Goal: Feedback & Contribution: Submit feedback/report problem

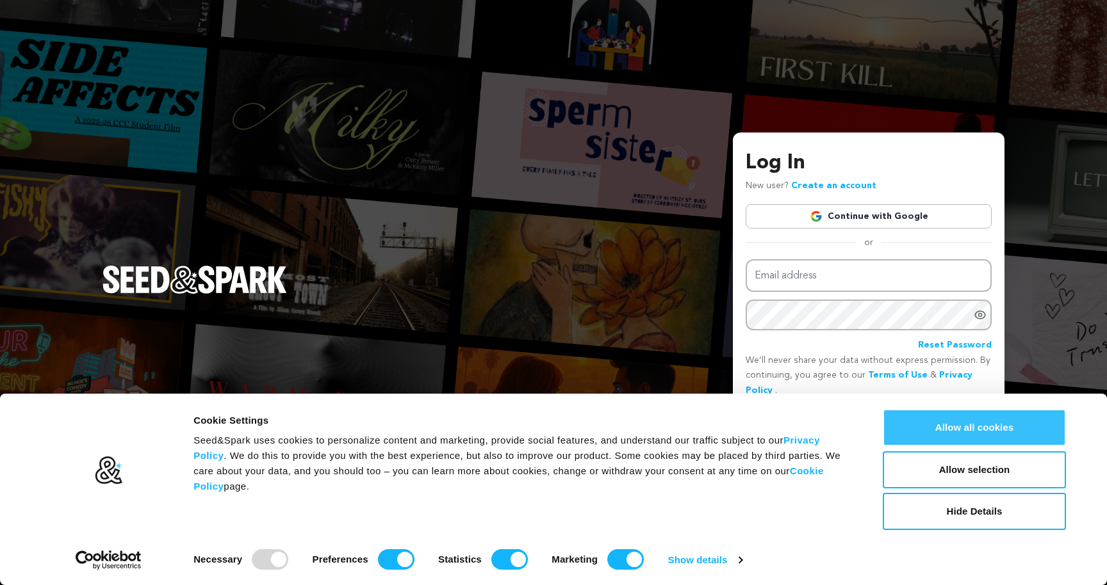
click at [957, 420] on button "Allow all cookies" at bounding box center [974, 427] width 183 height 37
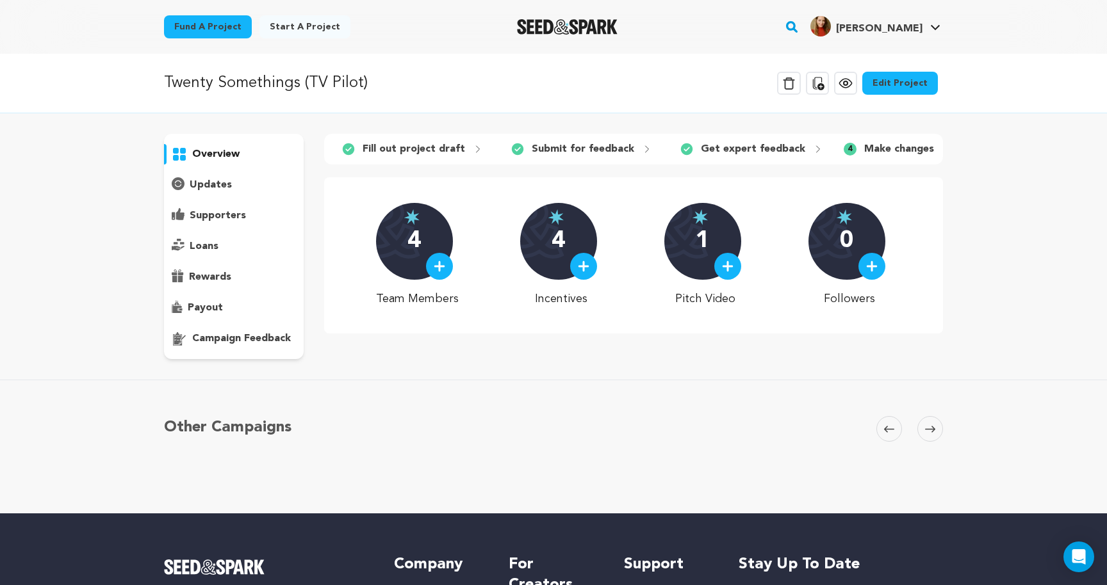
click at [893, 151] on p "Make changes" at bounding box center [899, 149] width 70 height 15
click at [420, 236] on p "4" at bounding box center [413, 242] width 13 height 26
click at [519, 307] on div "4 Team Members 4 Incentives 1 Pitch Video 0 Followers" at bounding box center [633, 255] width 515 height 105
click at [418, 145] on p "Fill out project draft" at bounding box center [414, 149] width 102 height 15
click at [537, 145] on p "Submit for feedback" at bounding box center [583, 149] width 102 height 15
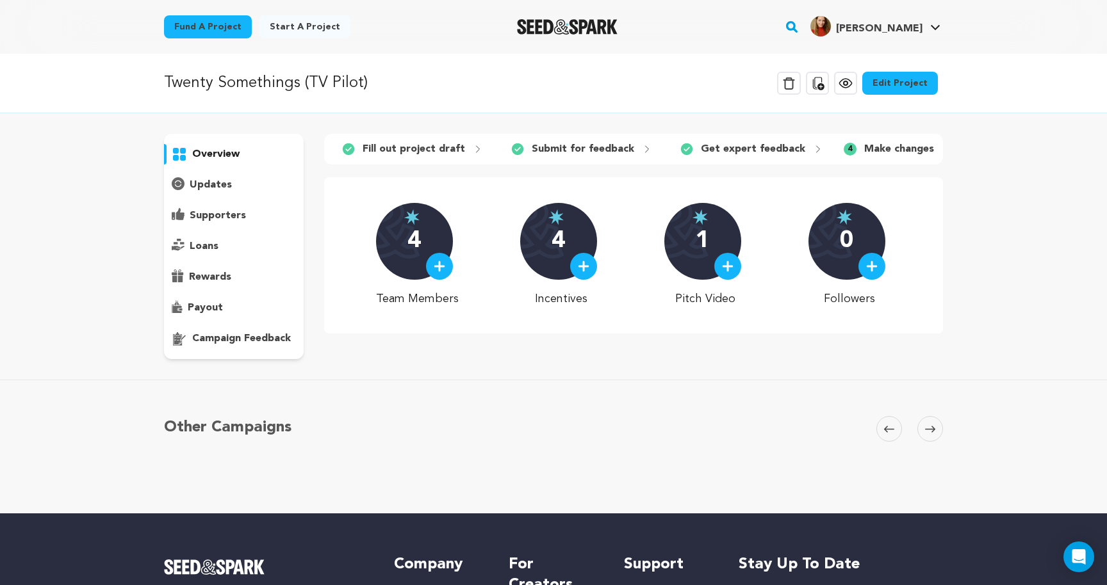
click at [752, 154] on p "Get expert feedback" at bounding box center [753, 149] width 104 height 15
click at [942, 145] on icon at bounding box center [947, 149] width 10 height 10
click at [845, 136] on div "1 Fill out project draft 2 Submit for feedback 3 Get expert feedback" at bounding box center [633, 149] width 619 height 31
click at [845, 142] on div "4 Make changes" at bounding box center [897, 149] width 129 height 20
click at [843, 144] on div "4 Make changes" at bounding box center [897, 149] width 129 height 20
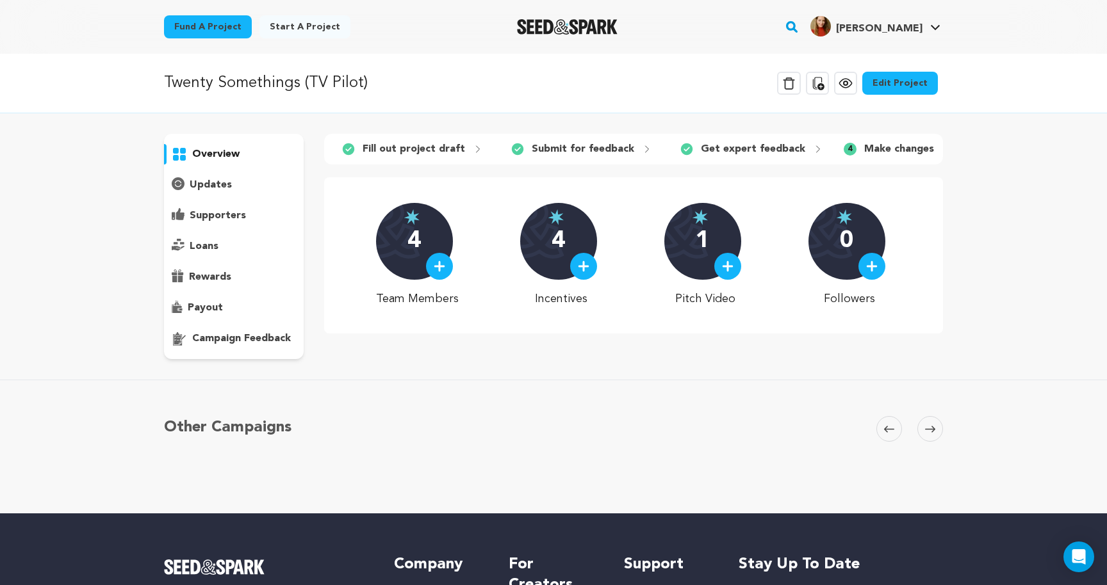
click at [873, 149] on p "Make changes" at bounding box center [899, 149] width 70 height 15
click at [923, 83] on link "Edit Project" at bounding box center [900, 83] width 76 height 23
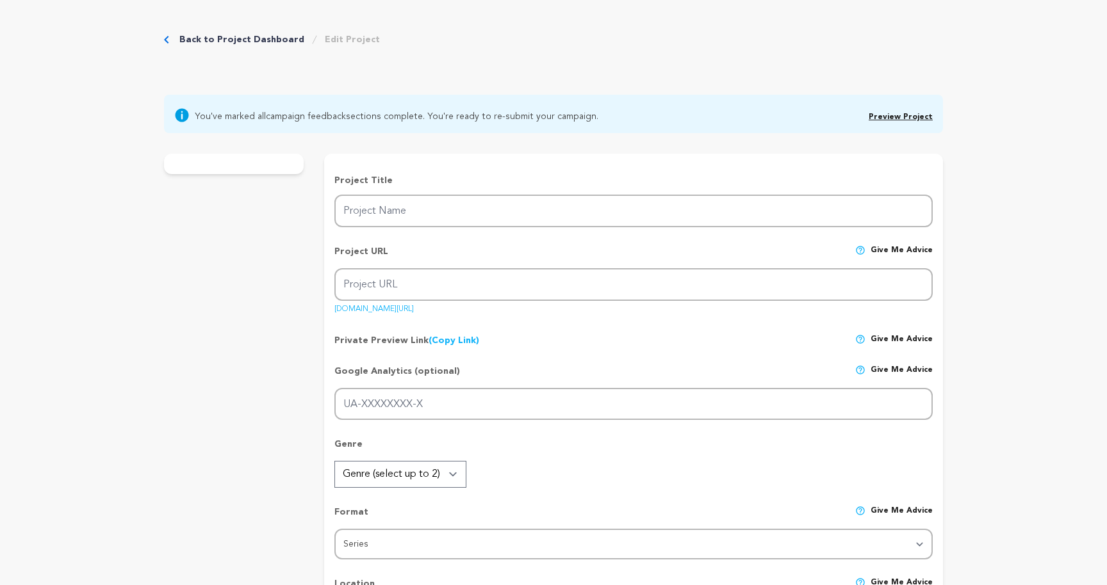
type input "Twenty Somethings (TV Pilot)"
type input "twenty-somethings-tv-pilot"
type input "A Gen Z comedy series set in [GEOGRAPHIC_DATA], following 4 single roommates na…"
type textarea "It's no secret that Gen-Z viewership on "normal" TV is down due to social media…"
type textarea "Following our leading [DEMOGRAPHIC_DATA], [PERSON_NAME], a micro-influencer, an…"
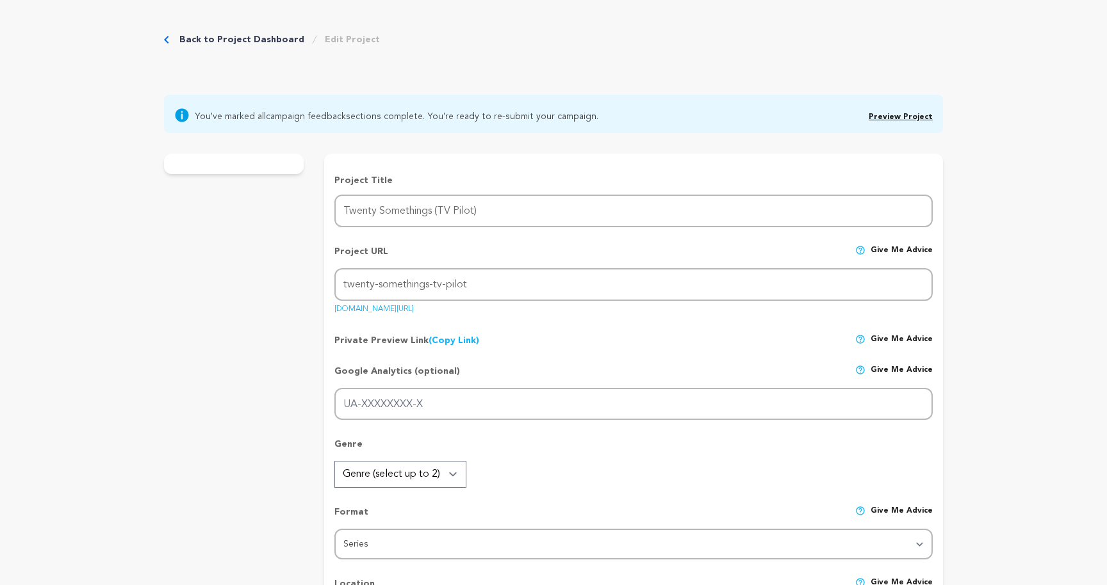
radio input "true"
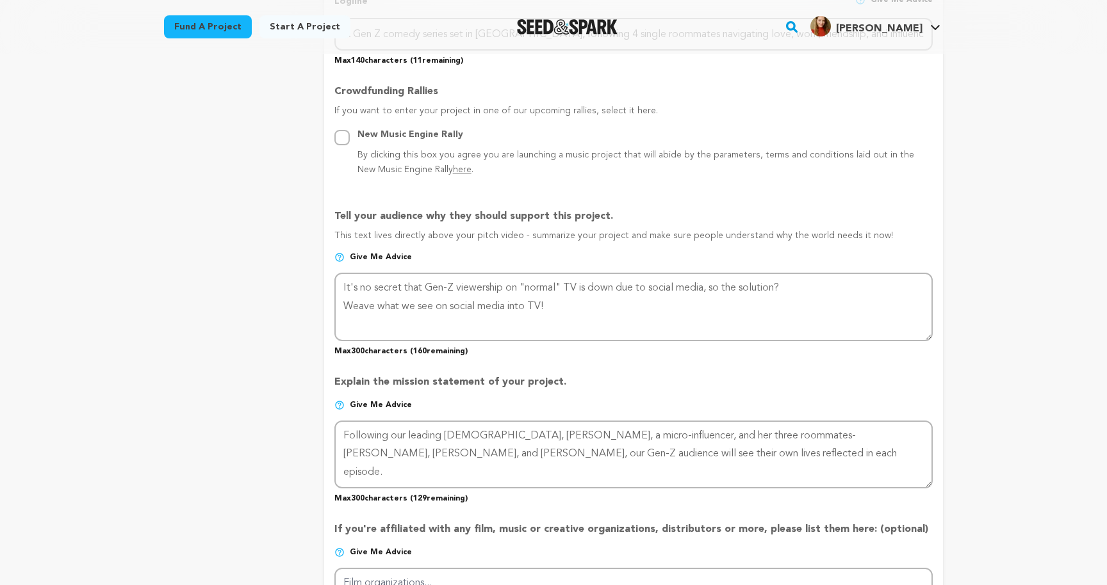
scroll to position [543, 0]
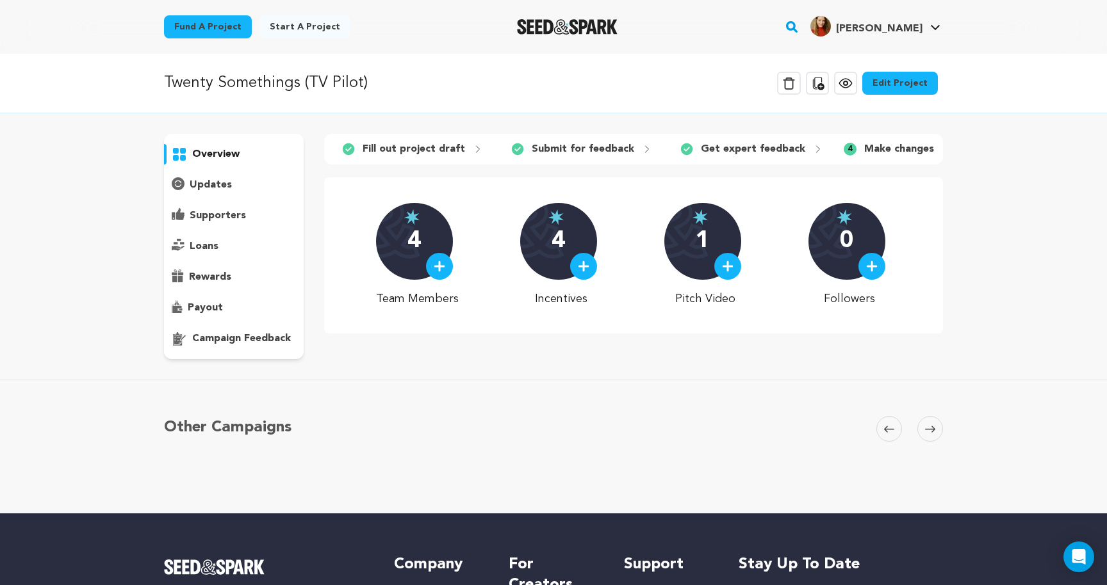
click at [924, 146] on div "4 Make changes" at bounding box center [897, 149] width 129 height 20
click at [835, 250] on div "0" at bounding box center [846, 241] width 77 height 77
click at [915, 147] on p "Make changes" at bounding box center [899, 149] width 70 height 15
click at [915, 94] on link "Edit Project" at bounding box center [900, 83] width 76 height 23
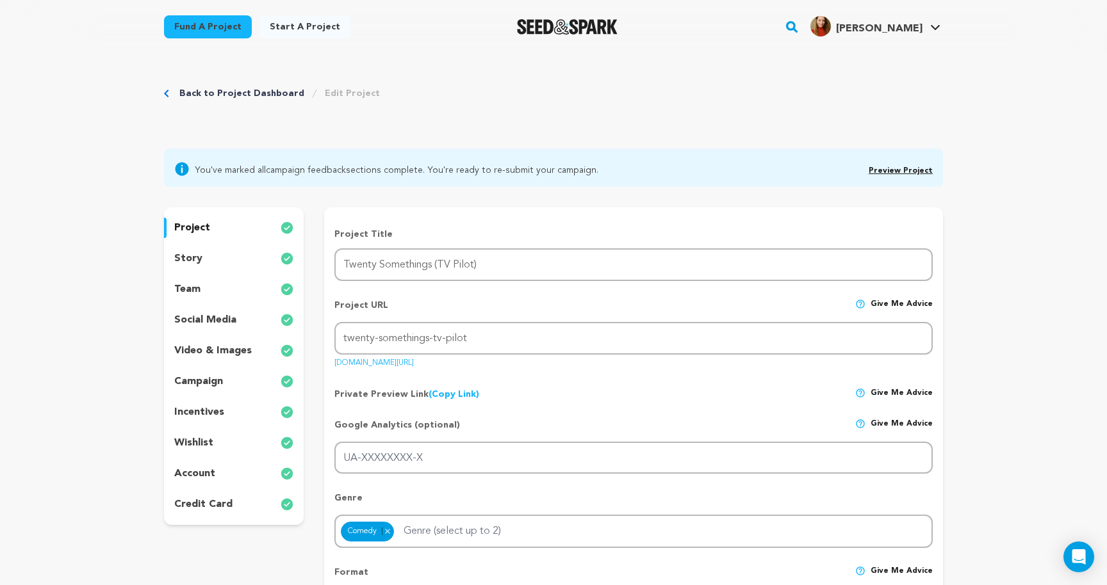
click at [211, 361] on div "project story team social media video & images campaign incentives wishlist acc…" at bounding box center [234, 367] width 140 height 318
click at [211, 354] on p "video & images" at bounding box center [213, 350] width 78 height 15
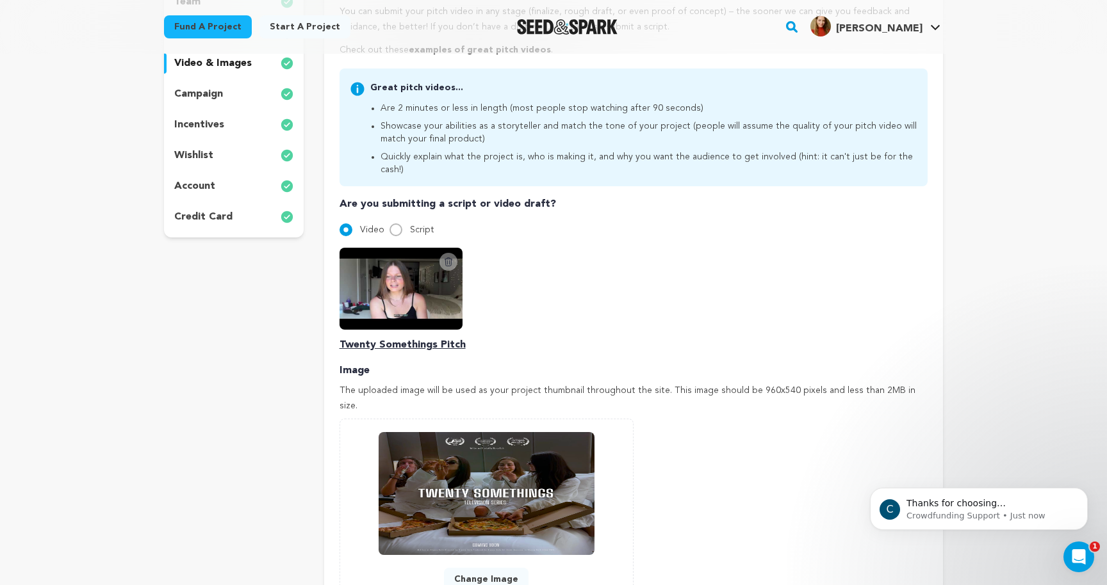
click at [414, 275] on img at bounding box center [400, 289] width 123 height 82
click at [401, 338] on p "Twenty Somethings Pitch" at bounding box center [633, 345] width 588 height 15
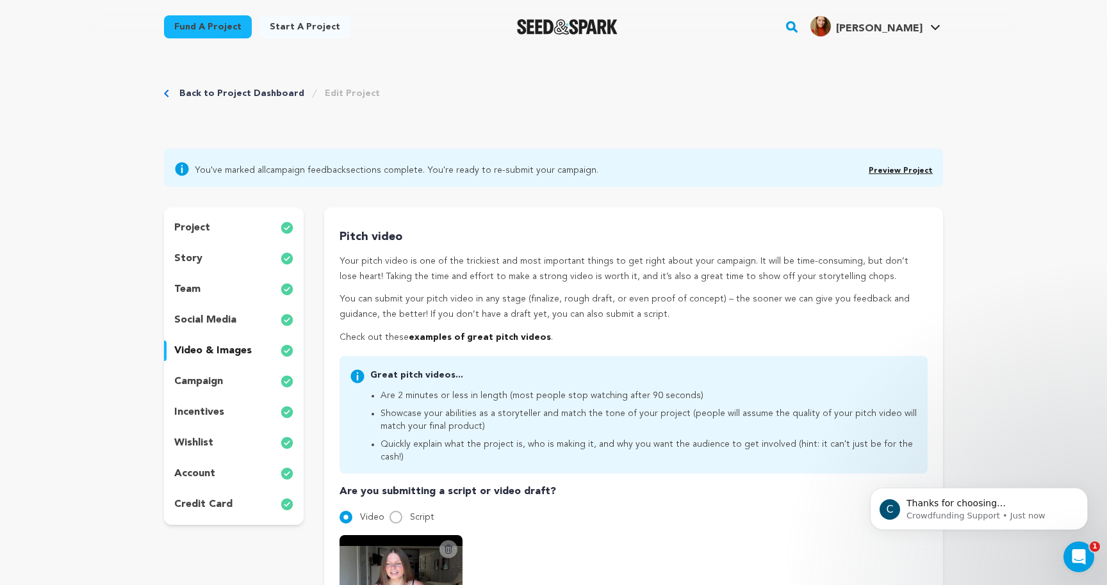
click at [206, 94] on link "Back to Project Dashboard" at bounding box center [241, 93] width 125 height 13
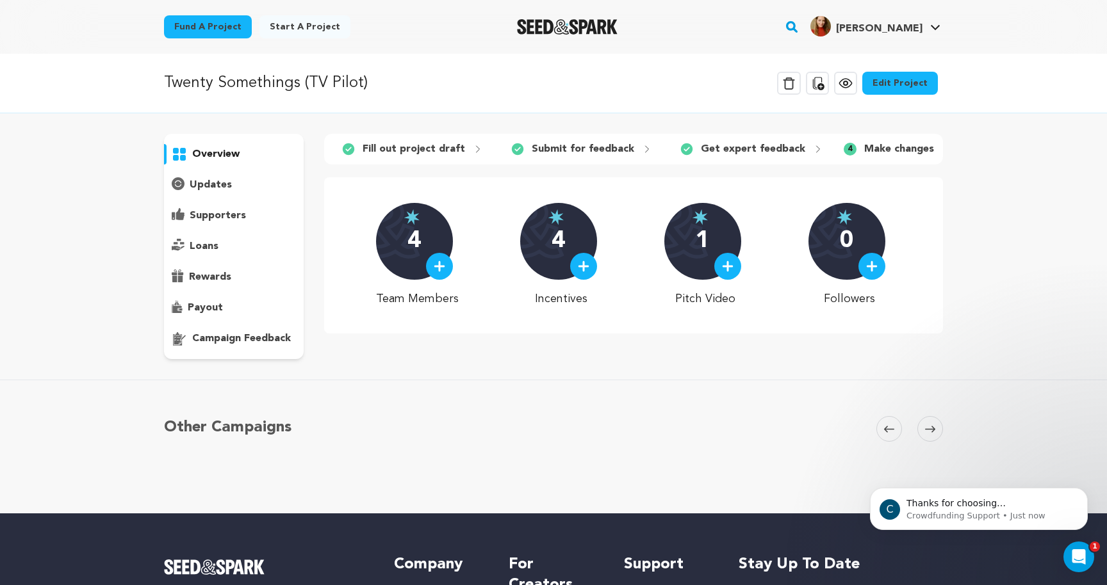
click at [208, 192] on p "updates" at bounding box center [211, 184] width 42 height 15
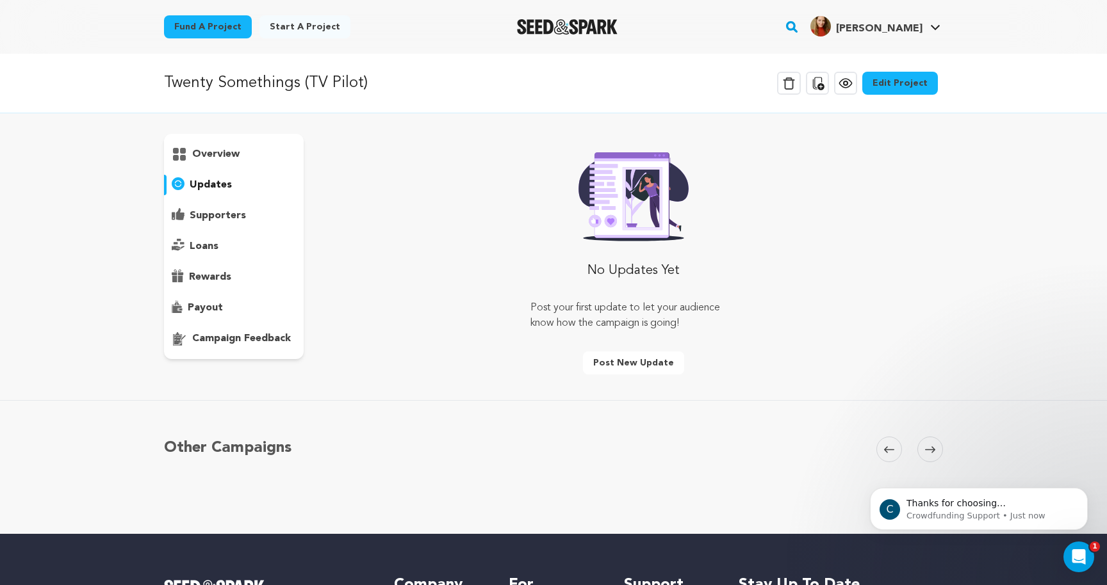
click at [216, 220] on p "supporters" at bounding box center [218, 215] width 56 height 15
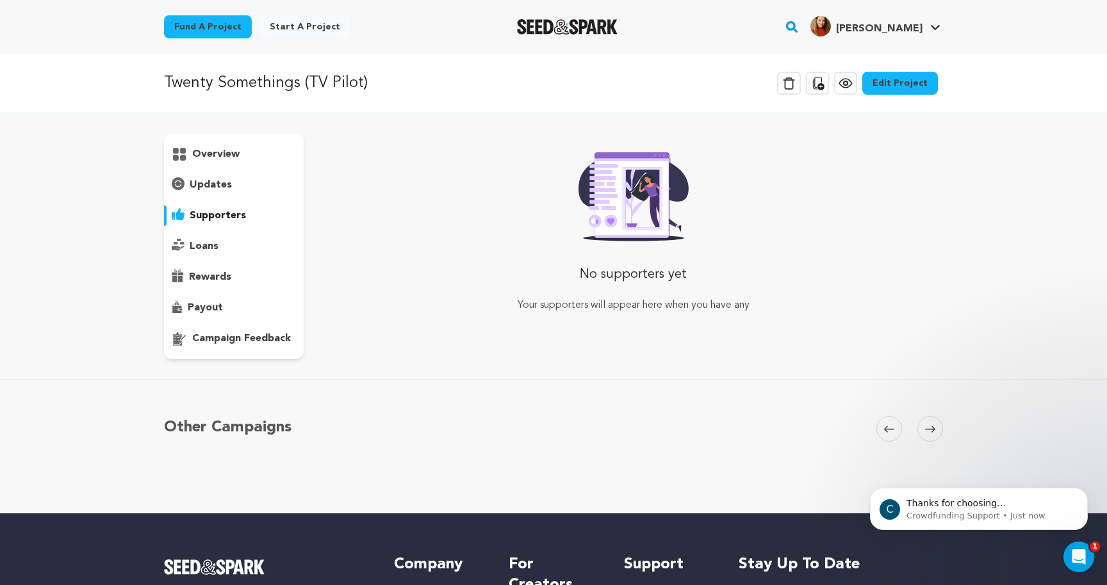
click at [216, 248] on p "loans" at bounding box center [204, 246] width 29 height 15
click at [211, 276] on p "rewards" at bounding box center [210, 277] width 42 height 15
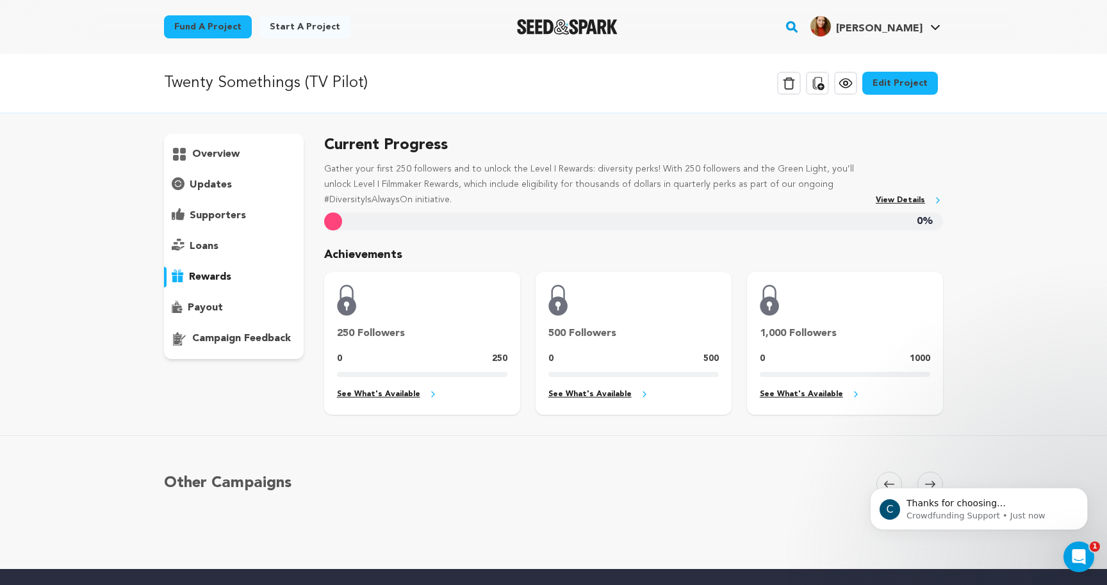
click at [210, 307] on p "payout" at bounding box center [205, 307] width 35 height 15
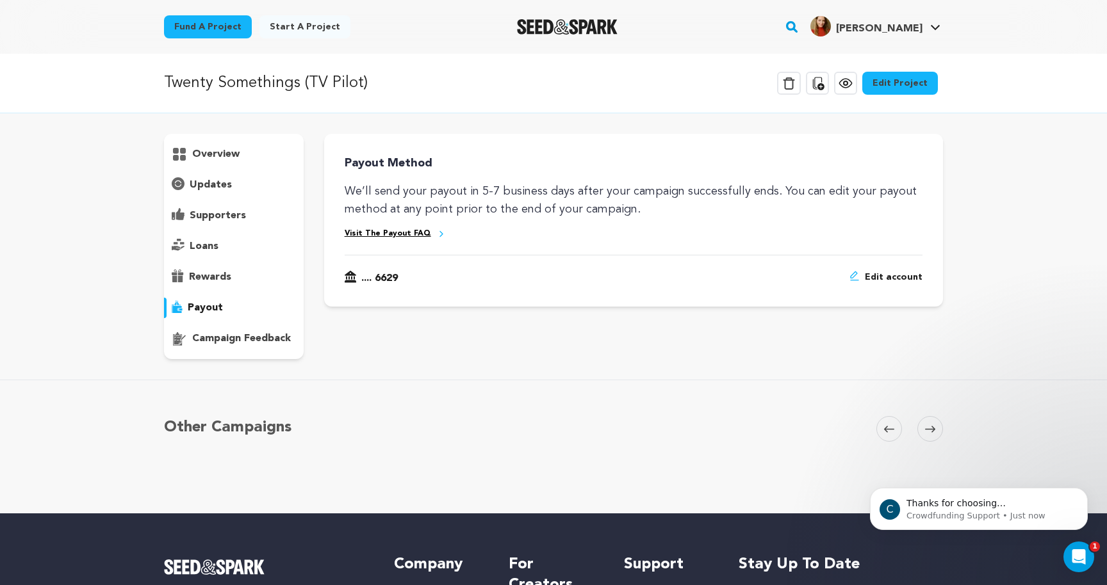
click at [206, 342] on p "campaign feedback" at bounding box center [241, 338] width 99 height 15
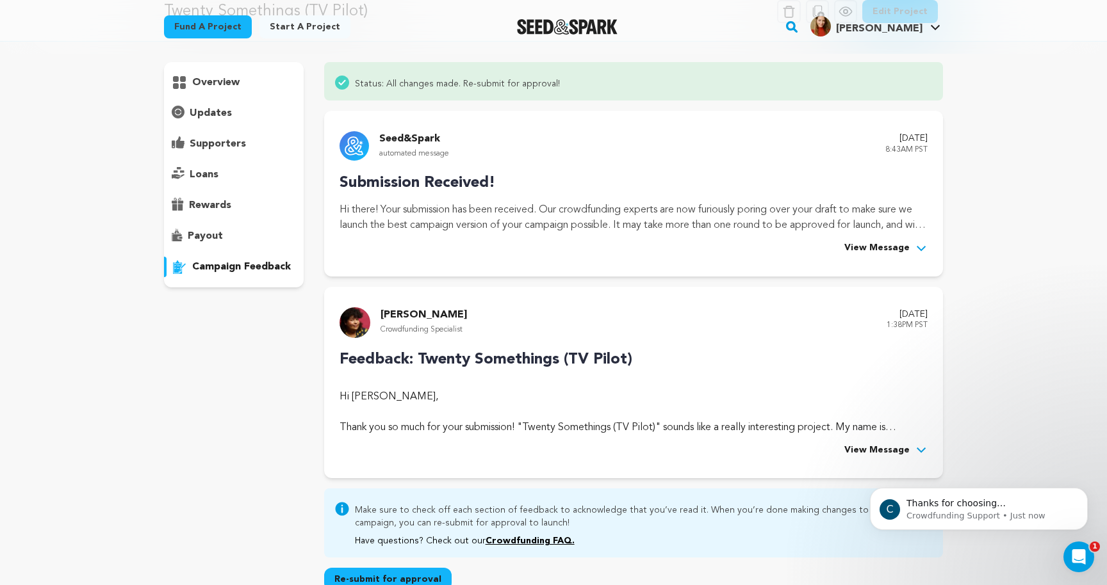
scroll to position [72, 0]
click at [867, 452] on span "View Message" at bounding box center [876, 450] width 65 height 15
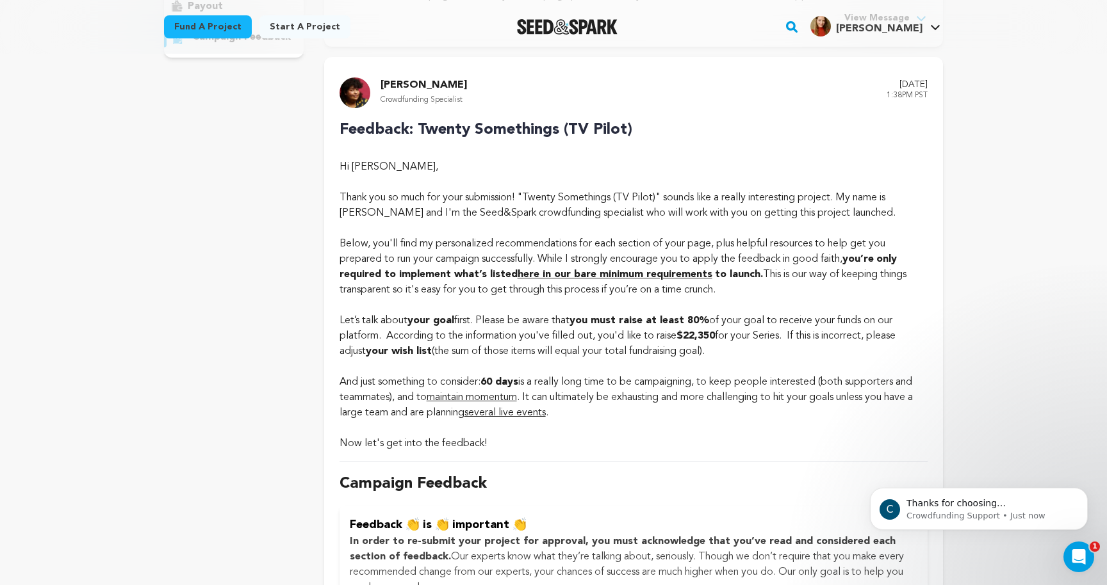
scroll to position [327, 0]
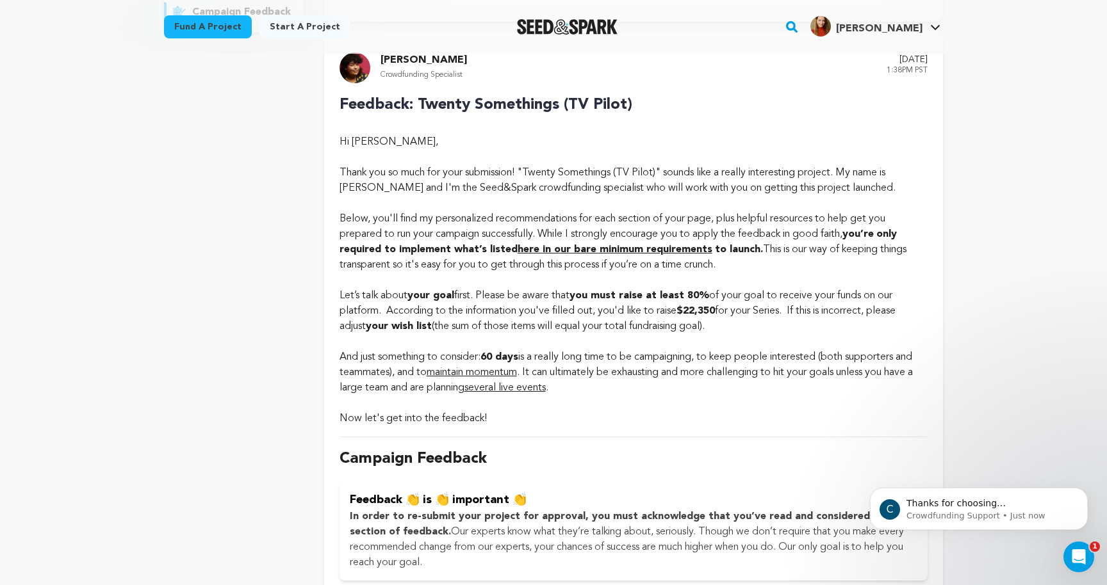
click at [489, 186] on div "Hi Bianca Roth, Thank you so much for your submission! "Twenty Somethings (TV P…" at bounding box center [633, 165] width 588 height 61
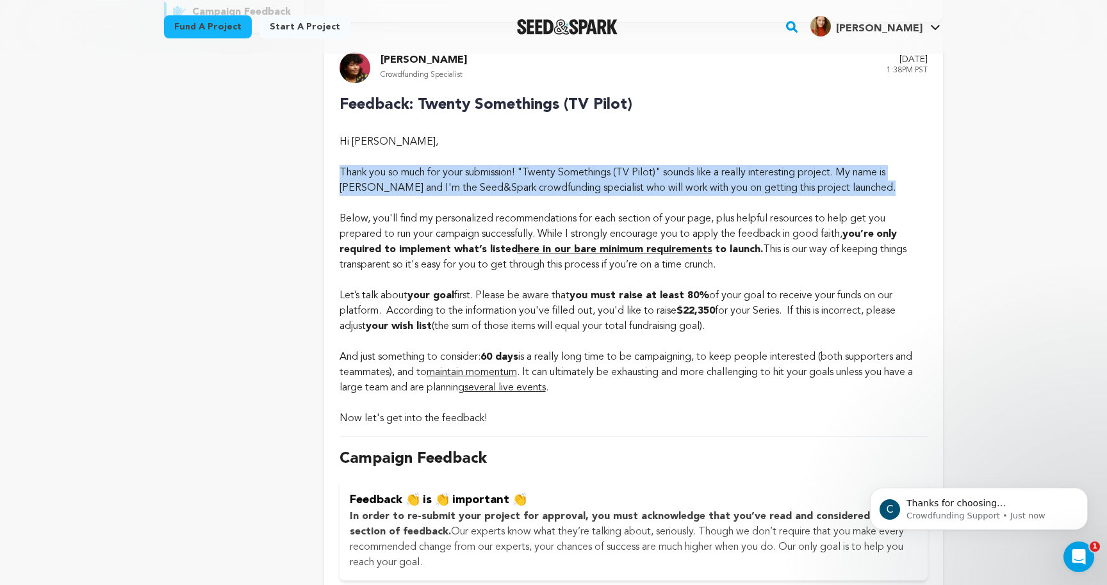
click at [489, 186] on div "Hi Bianca Roth, Thank you so much for your submission! "Twenty Somethings (TV P…" at bounding box center [633, 165] width 588 height 61
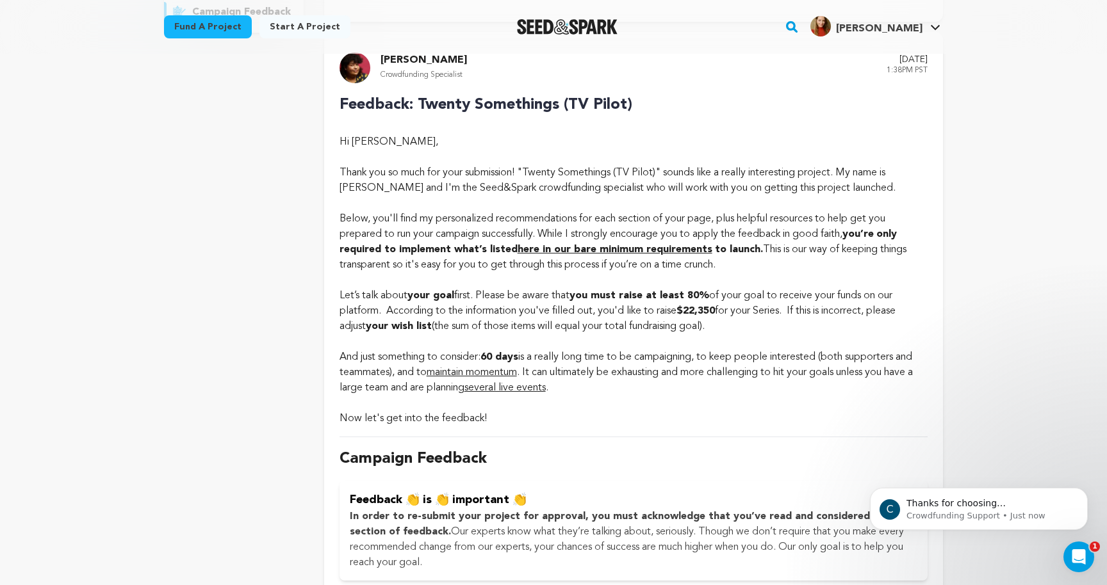
click at [483, 242] on div "Below, you'll find my personalized recommendations for each section of your pag…" at bounding box center [633, 241] width 588 height 61
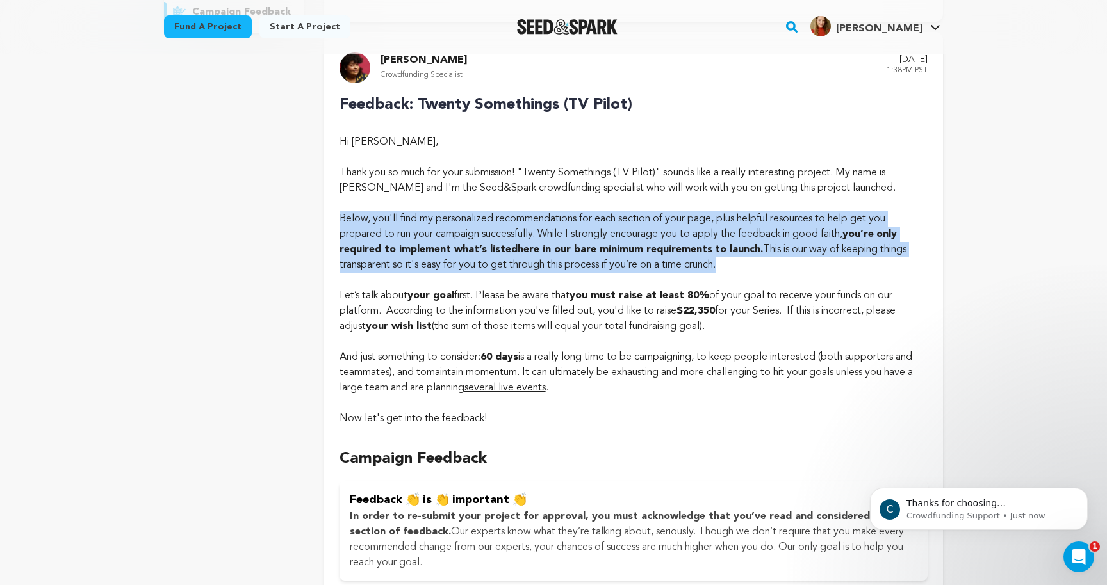
click at [483, 242] on div "Below, you'll find my personalized recommendations for each section of your pag…" at bounding box center [633, 241] width 588 height 61
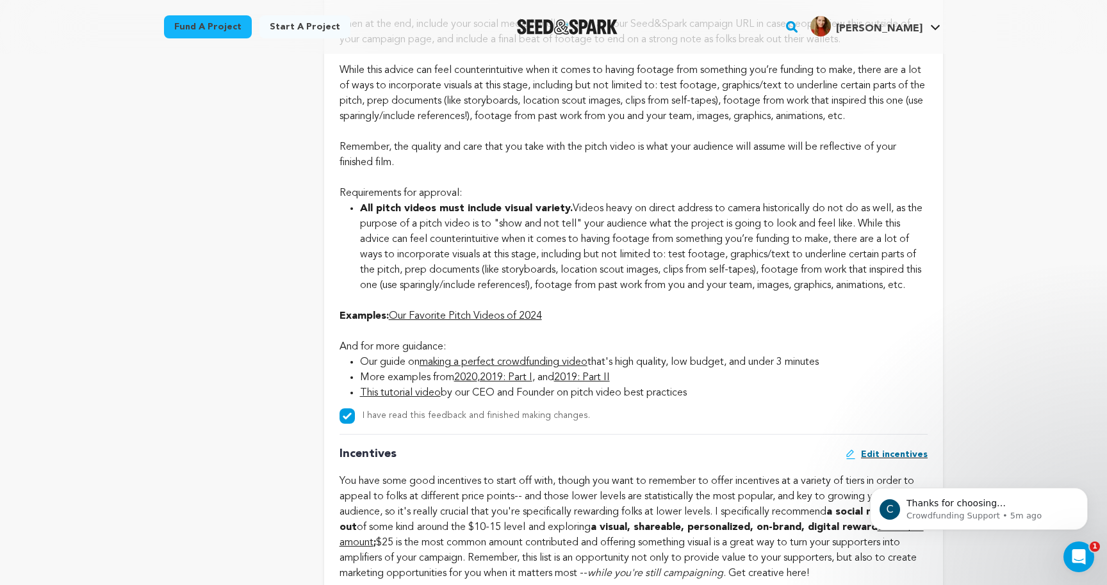
scroll to position [1229, 0]
click at [471, 321] on link "Our Favorite Pitch Videos of 2024" at bounding box center [465, 316] width 153 height 10
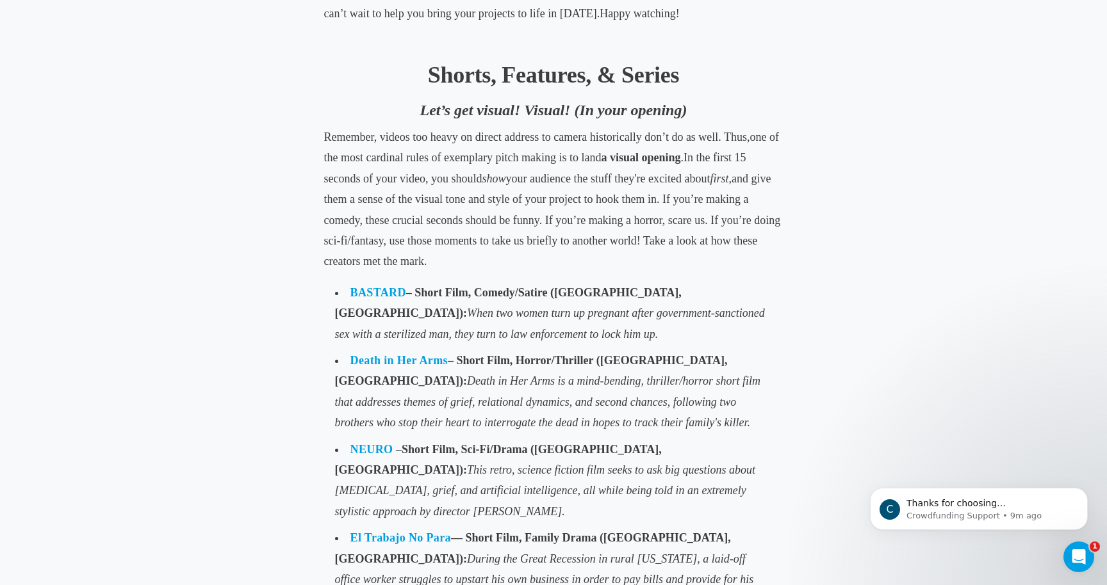
scroll to position [780, 0]
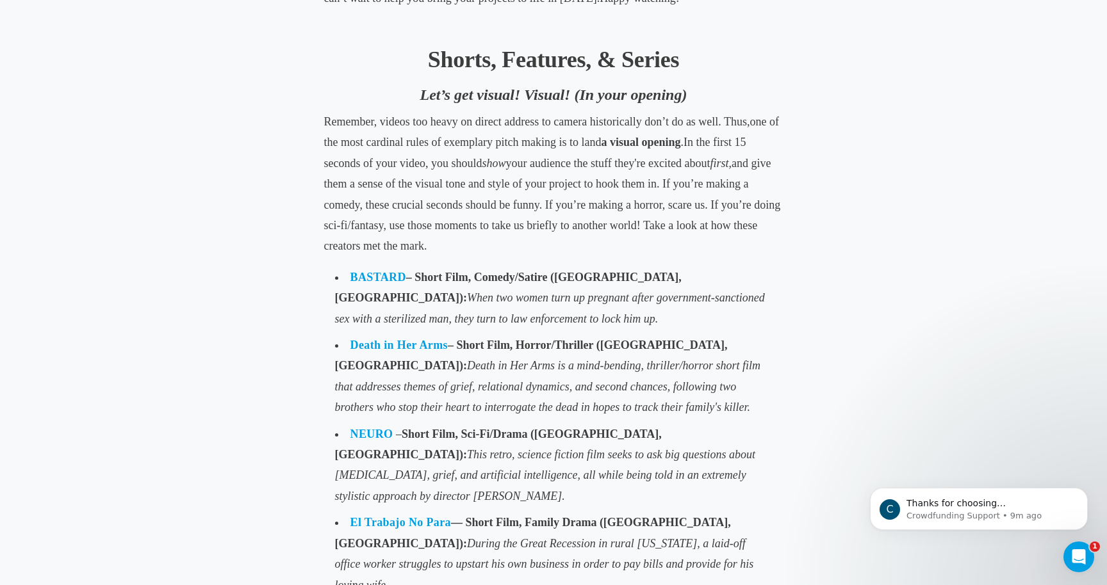
click at [427, 369] on li "Death in Her Arms – Short Film, Horror/Thriller (Atlanta, GA): Death in Her Arm…" at bounding box center [553, 376] width 449 height 89
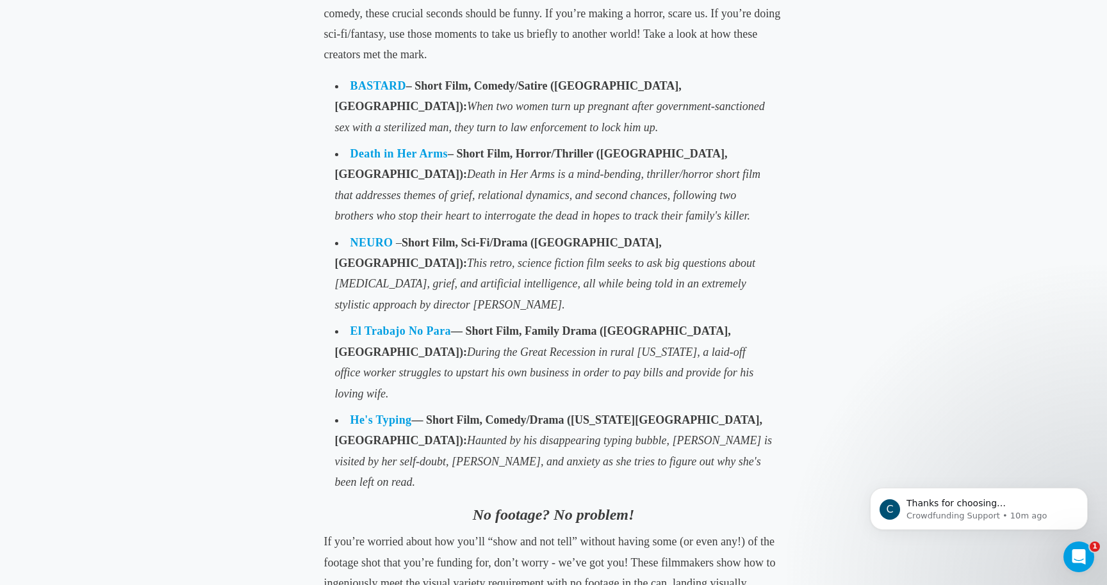
scroll to position [976, 0]
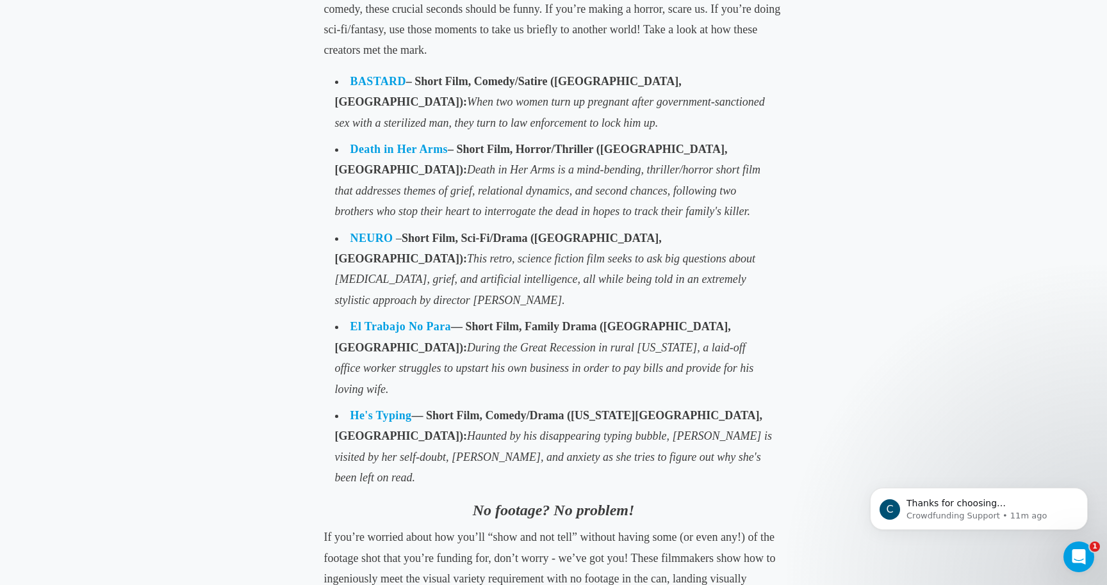
click at [780, 284] on ul "BASTARD – Short Film, Comedy/Satire (Chandler, AZ): When two women turn up preg…" at bounding box center [553, 279] width 459 height 429
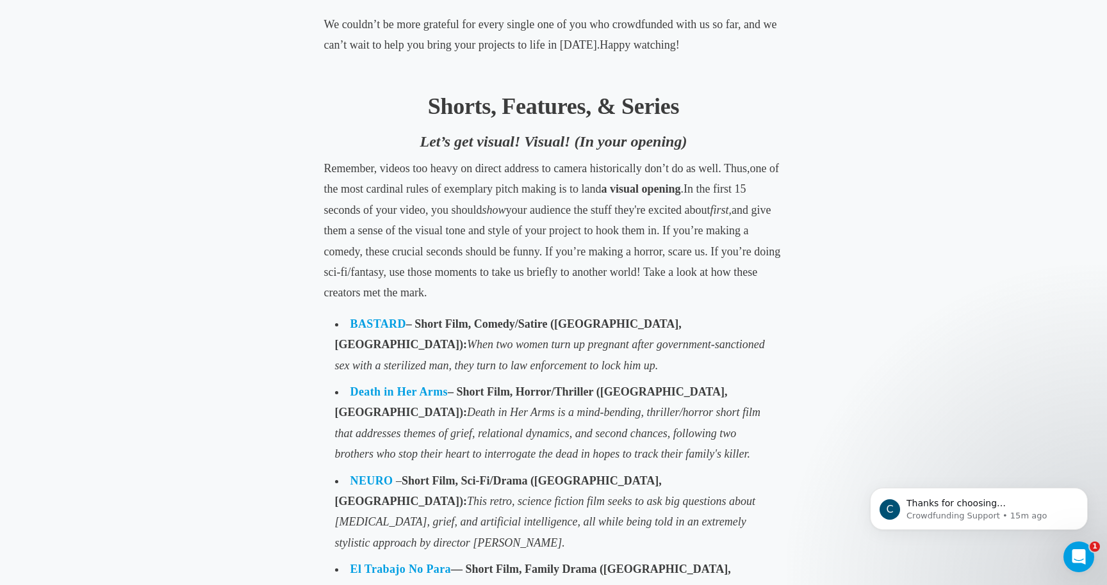
scroll to position [737, 0]
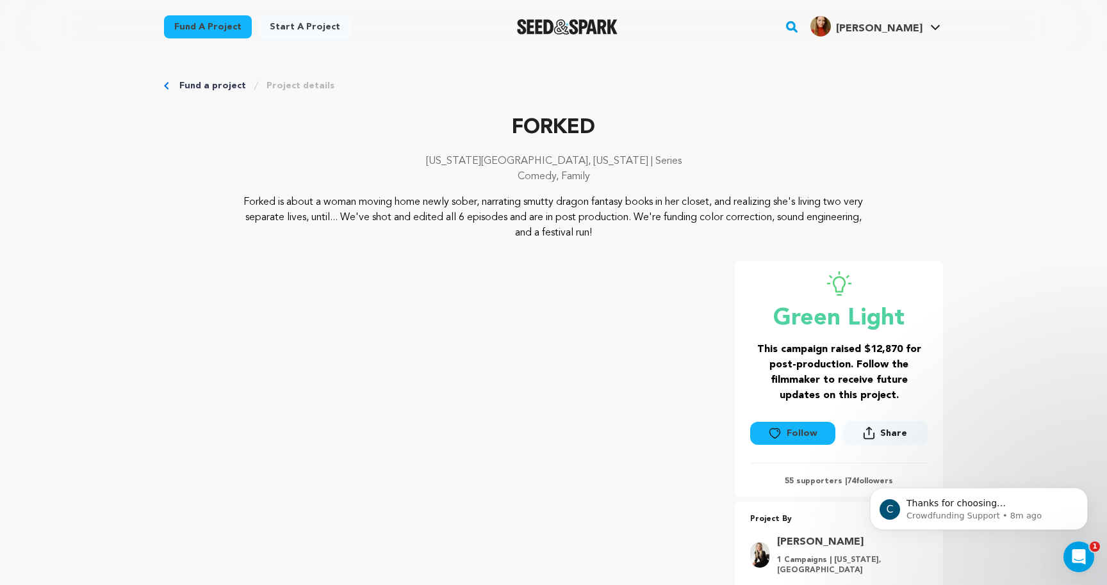
scroll to position [97, 0]
